Goal: Transaction & Acquisition: Purchase product/service

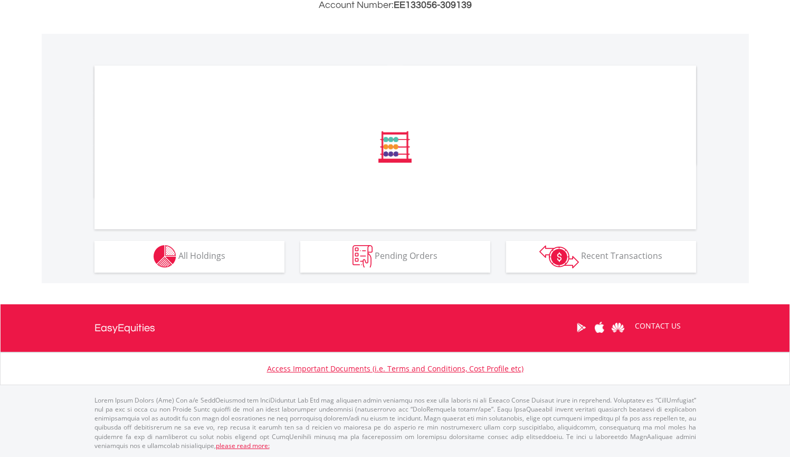
scroll to position [293, 0]
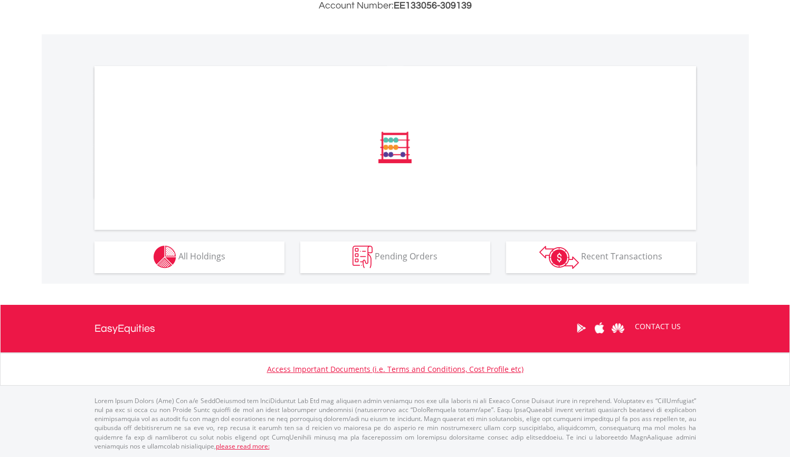
click at [239, 265] on button "Holdings All Holdings" at bounding box center [190, 257] width 190 height 32
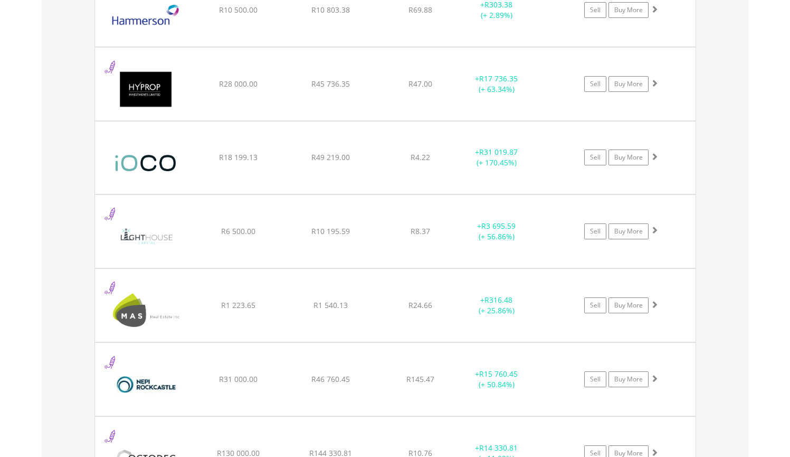
scroll to position [1881, 0]
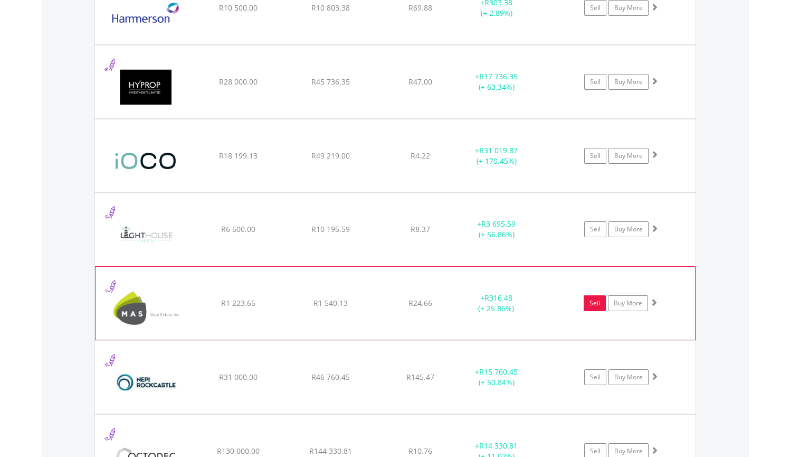
click at [594, 303] on link "Sell" at bounding box center [595, 303] width 22 height 16
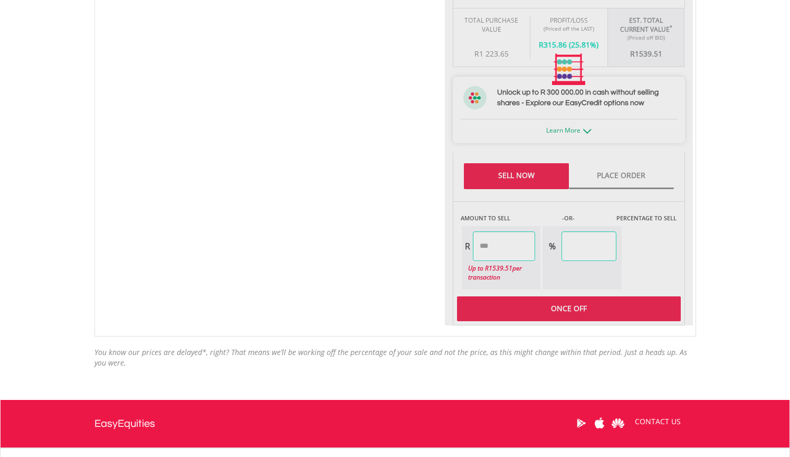
scroll to position [525, 0]
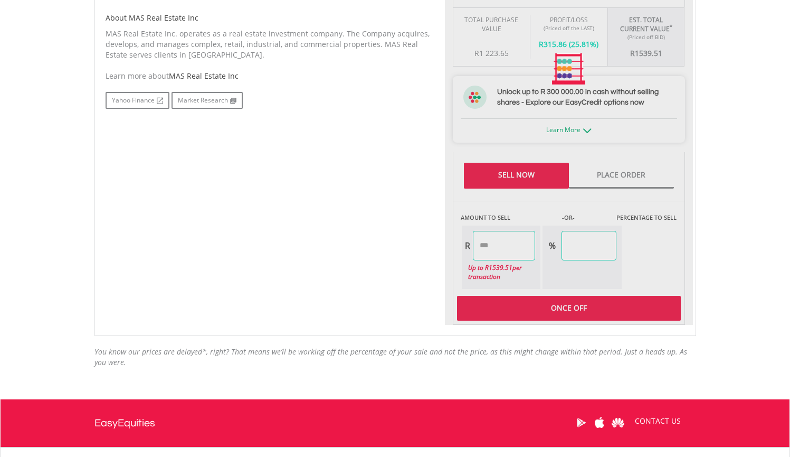
type input "*******"
type input "******"
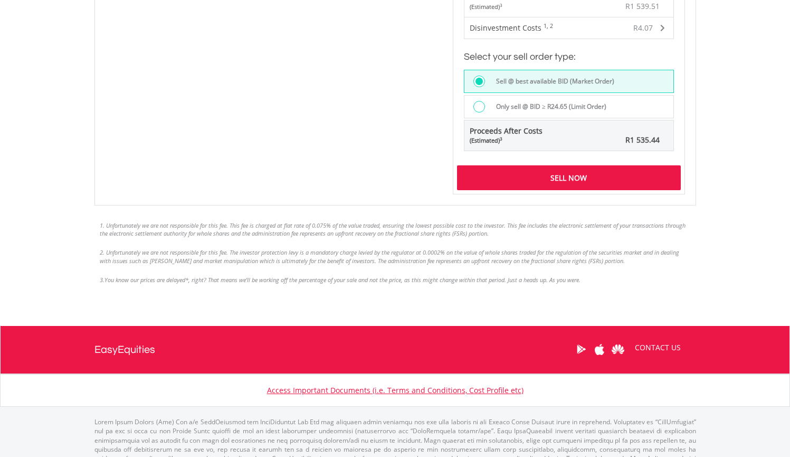
scroll to position [861, 0]
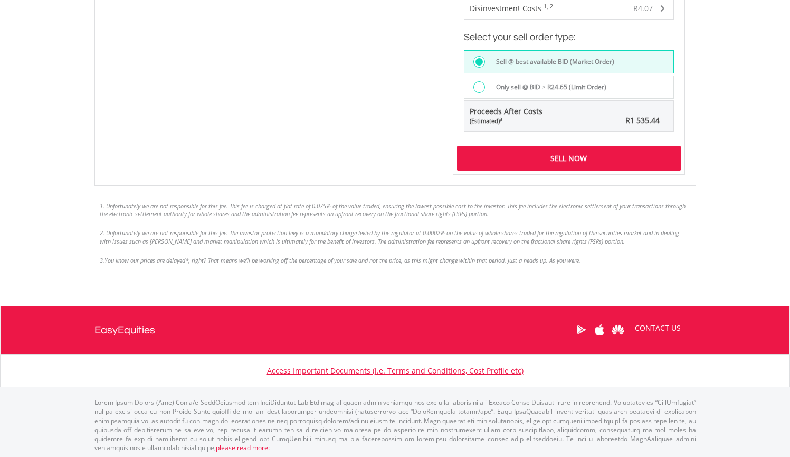
click at [569, 162] on div "Sell Now" at bounding box center [569, 158] width 224 height 24
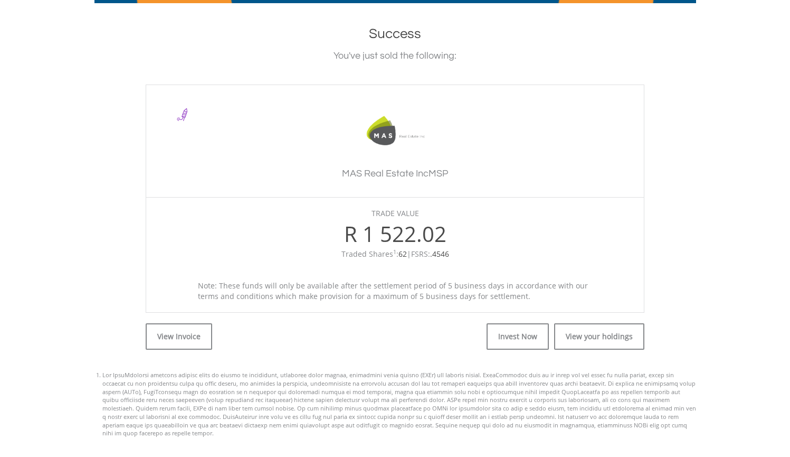
scroll to position [224, 0]
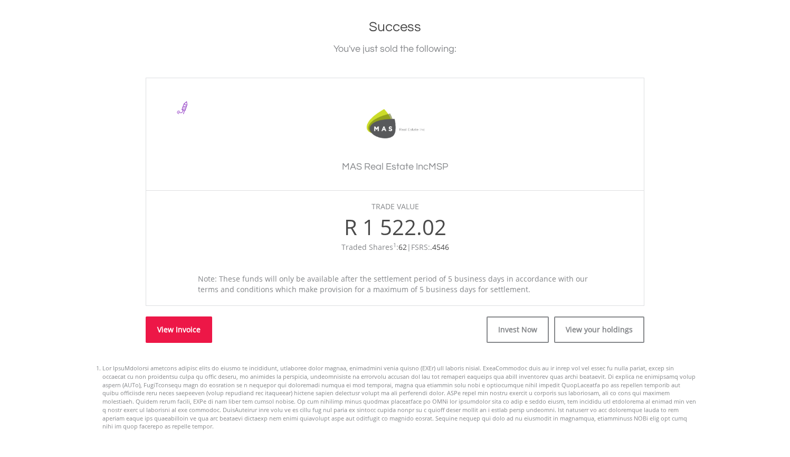
click at [182, 332] on link "View Invoice" at bounding box center [179, 329] width 67 height 26
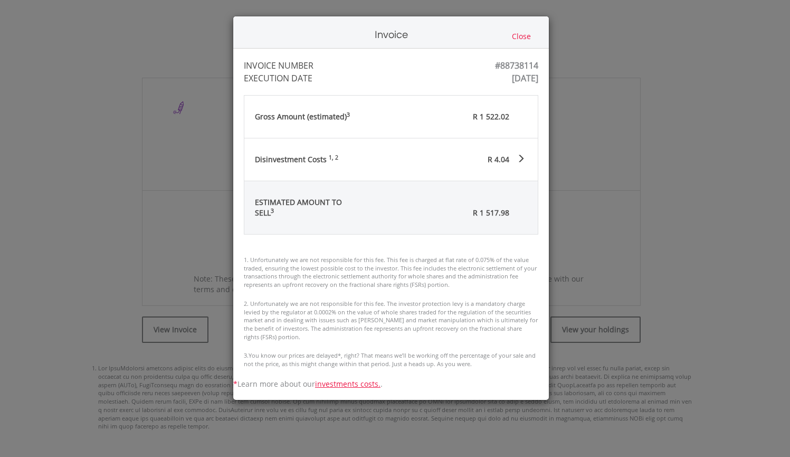
click at [526, 35] on button "Close" at bounding box center [521, 37] width 25 height 12
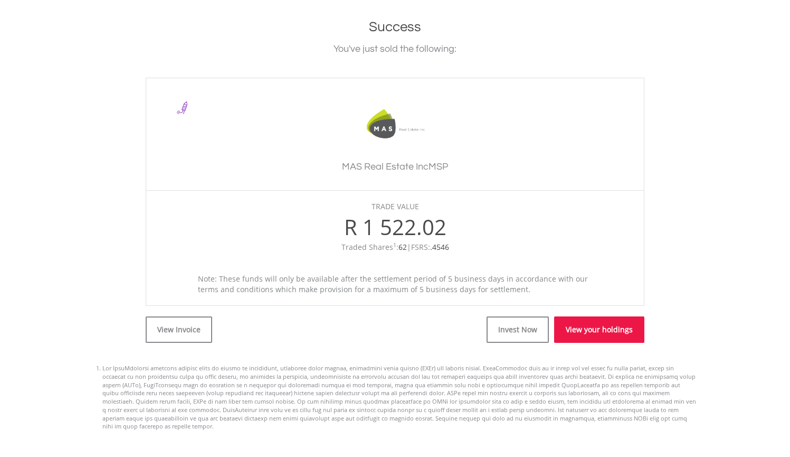
click at [598, 324] on link "View your holdings" at bounding box center [599, 329] width 90 height 26
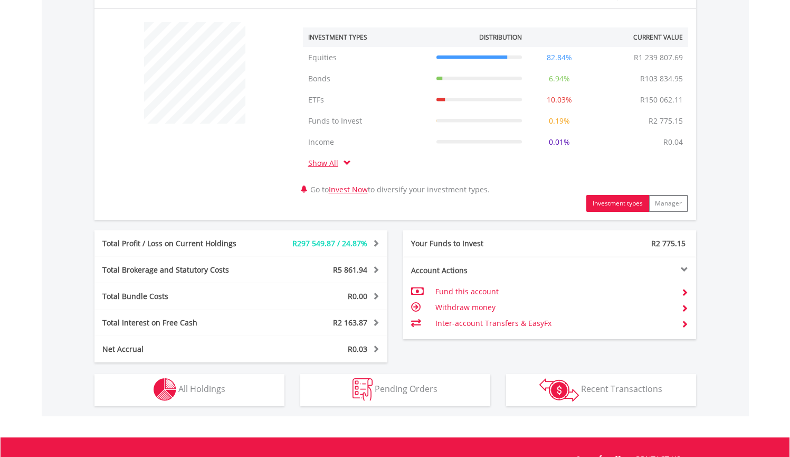
scroll to position [502, 0]
